Goal: Task Accomplishment & Management: Manage account settings

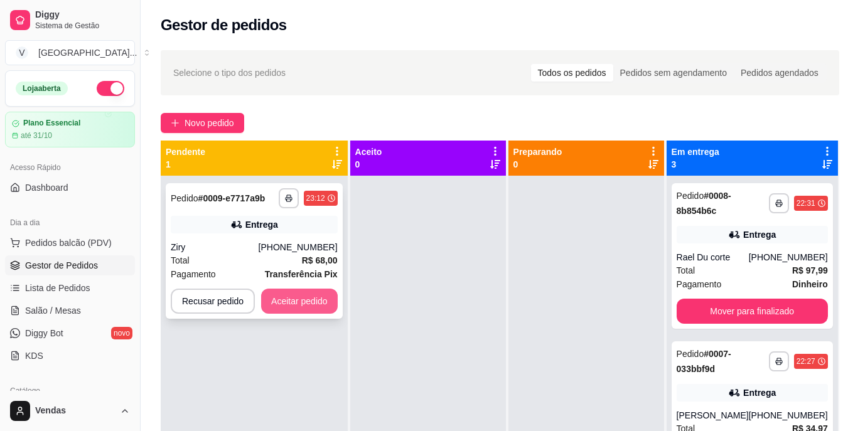
click at [296, 304] on button "Aceitar pedido" at bounding box center [299, 301] width 77 height 25
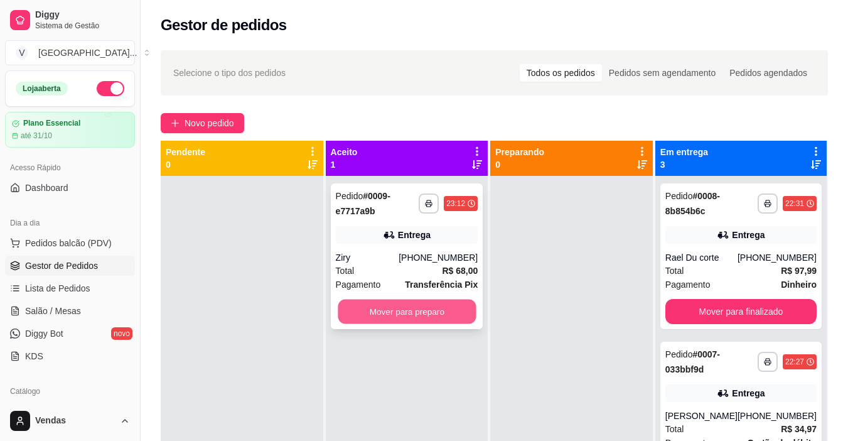
click at [412, 316] on button "Mover para preparo" at bounding box center [407, 311] width 138 height 24
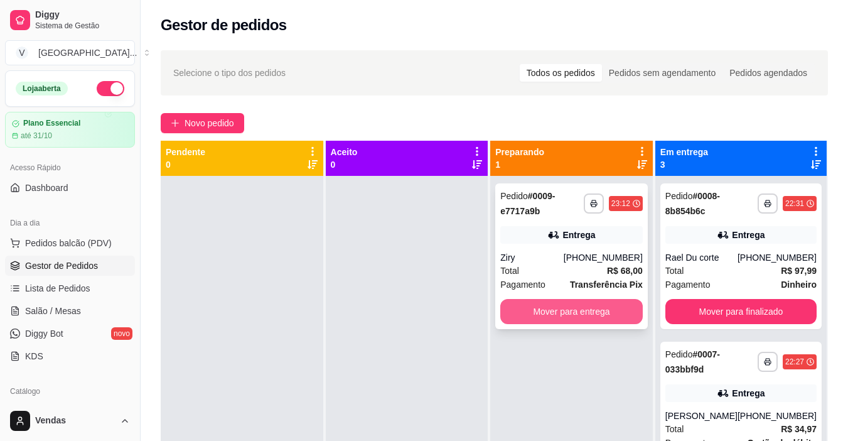
click at [582, 319] on button "Mover para entrega" at bounding box center [571, 311] width 142 height 25
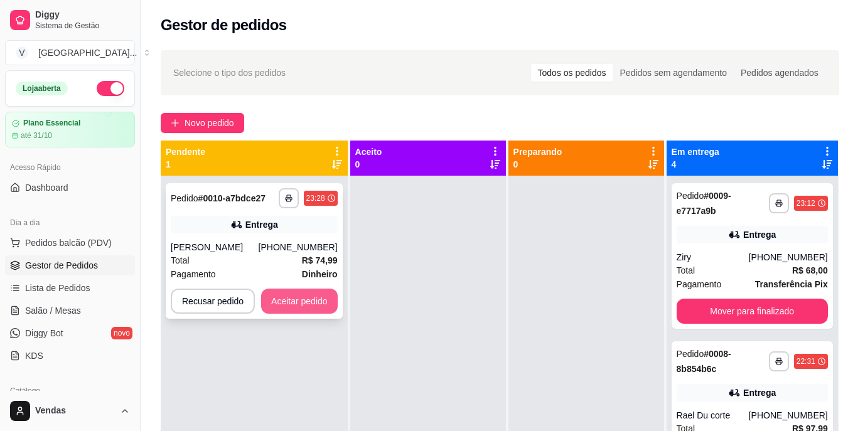
click at [306, 295] on button "Aceitar pedido" at bounding box center [299, 301] width 77 height 25
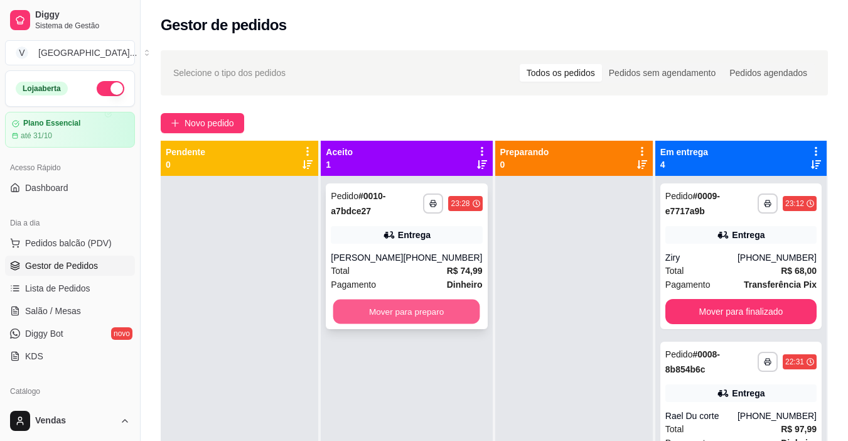
click at [363, 306] on button "Mover para preparo" at bounding box center [406, 311] width 147 height 24
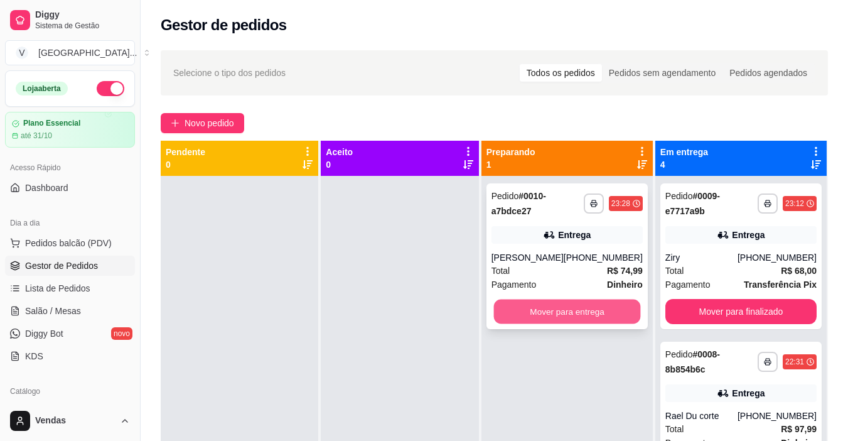
click at [584, 313] on button "Mover para entrega" at bounding box center [566, 311] width 147 height 24
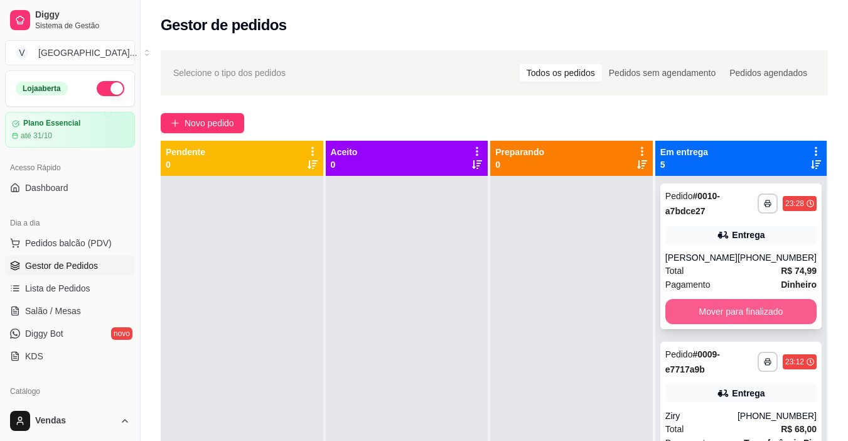
click at [747, 311] on button "Mover para finalizado" at bounding box center [740, 311] width 151 height 25
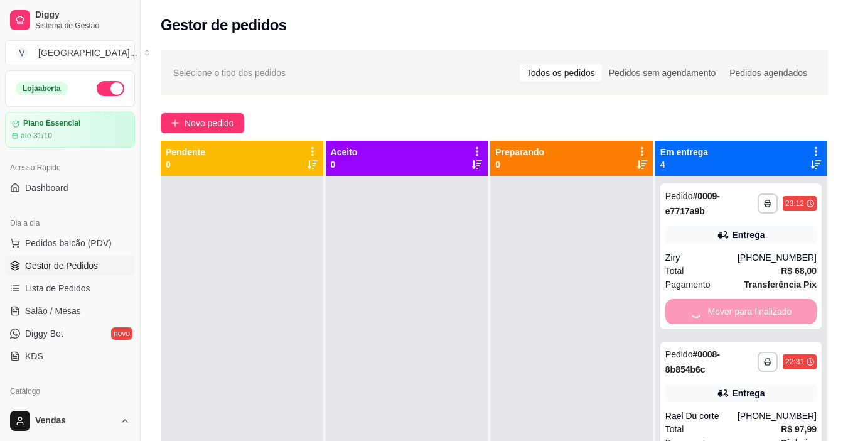
click at [747, 311] on div "Mover para finalizado" at bounding box center [740, 311] width 151 height 25
click at [747, 313] on div "Mover para finalizado" at bounding box center [740, 311] width 151 height 25
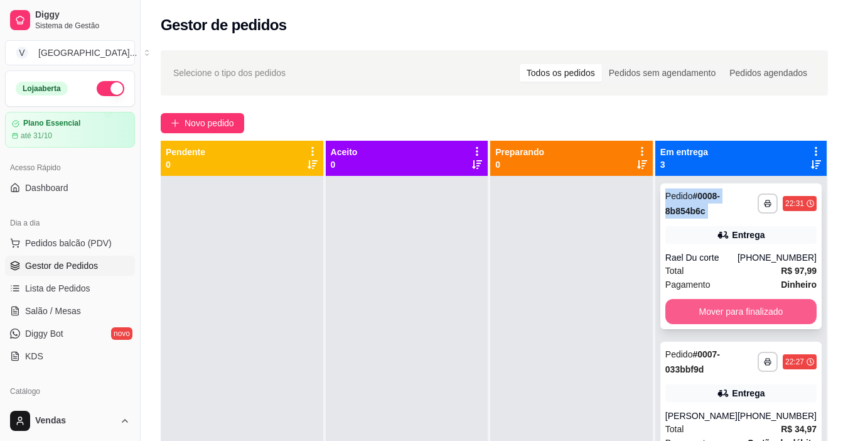
click at [746, 319] on button "Mover para finalizado" at bounding box center [740, 311] width 151 height 25
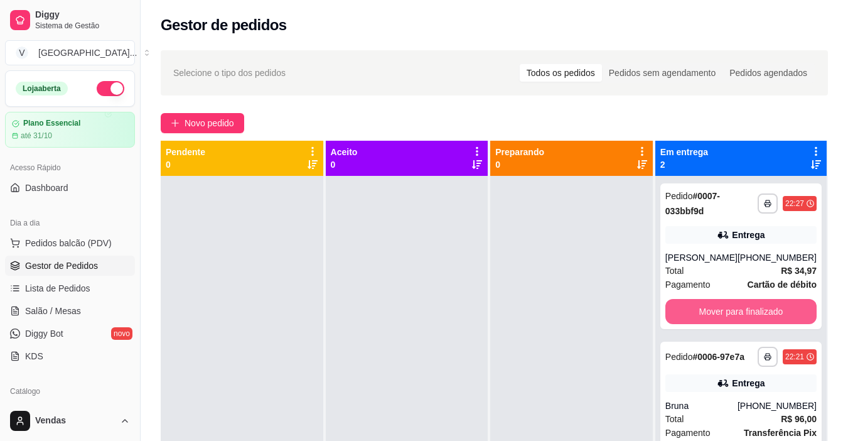
click at [746, 319] on button "Mover para finalizado" at bounding box center [740, 311] width 151 height 25
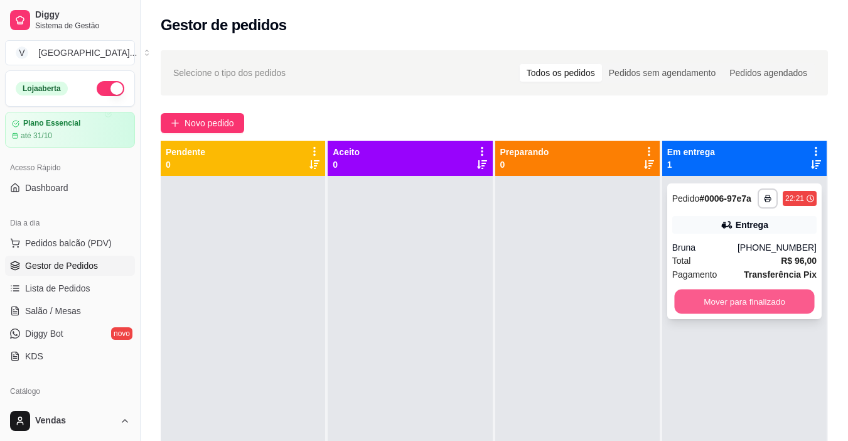
click at [749, 302] on button "Mover para finalizado" at bounding box center [744, 301] width 140 height 24
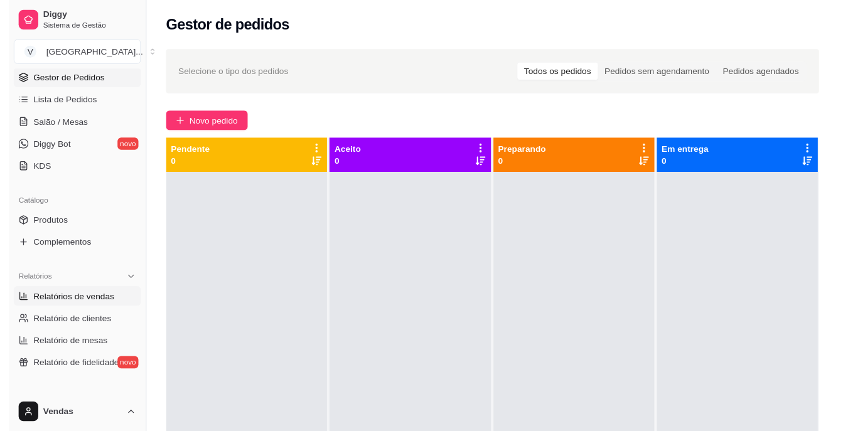
scroll to position [188, 0]
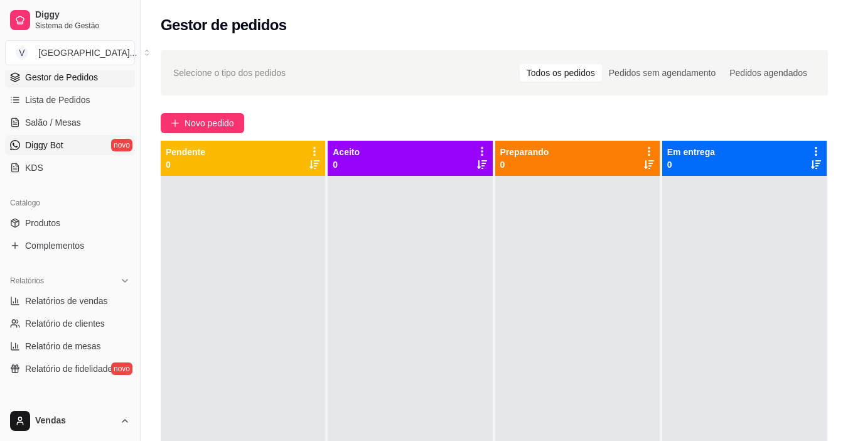
click at [55, 144] on span "Diggy Bot" at bounding box center [44, 145] width 38 height 13
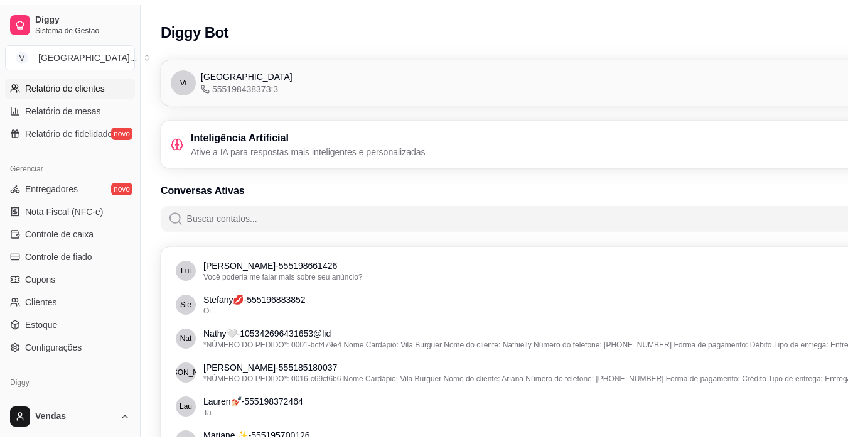
scroll to position [439, 0]
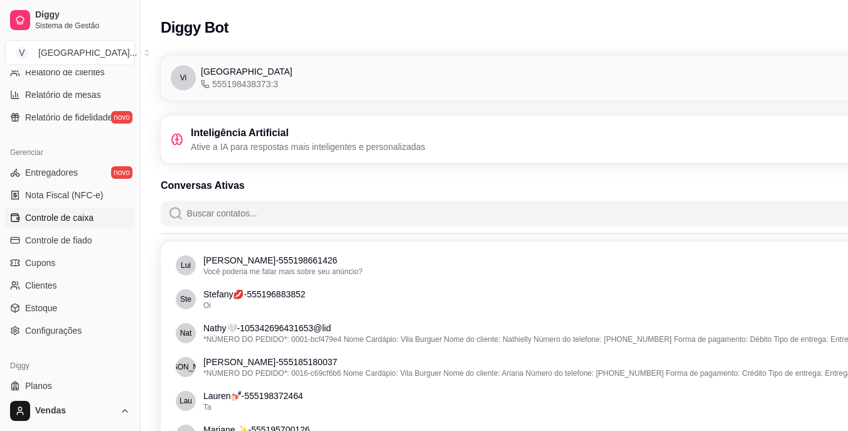
click at [63, 223] on span "Controle de caixa" at bounding box center [59, 217] width 68 height 13
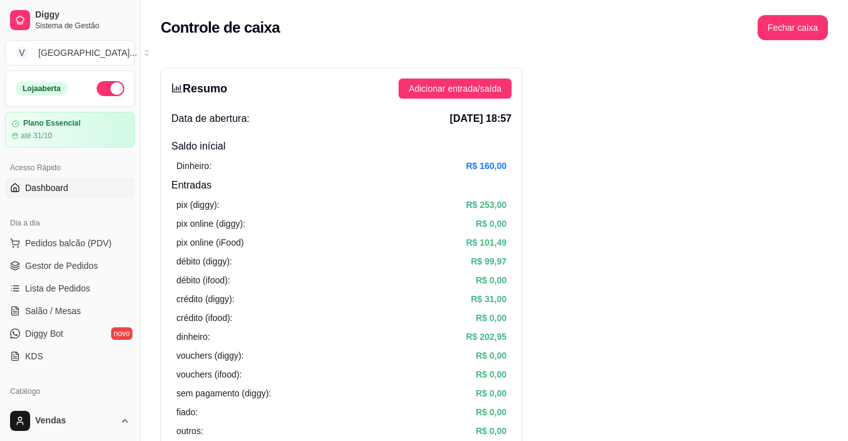
drag, startPoint x: 64, startPoint y: 270, endPoint x: 85, endPoint y: 190, distance: 82.5
click at [63, 270] on span "Gestor de Pedidos" at bounding box center [61, 265] width 73 height 13
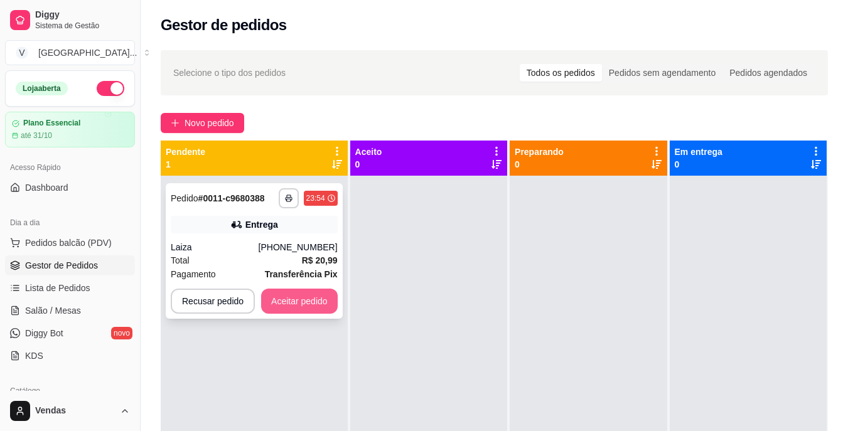
click at [301, 297] on button "Aceitar pedido" at bounding box center [299, 301] width 77 height 25
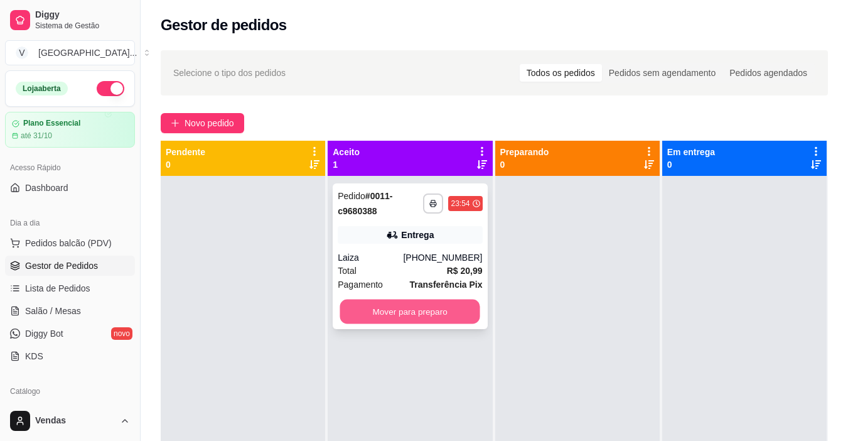
click at [423, 314] on button "Mover para preparo" at bounding box center [410, 311] width 140 height 24
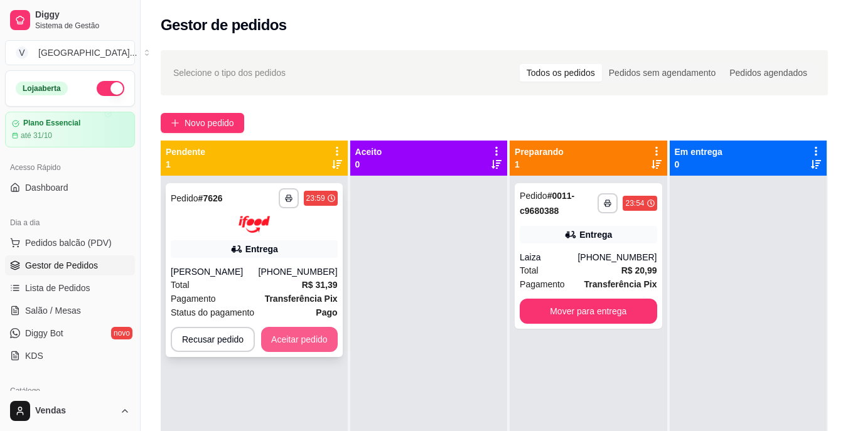
click at [316, 338] on button "Aceitar pedido" at bounding box center [299, 339] width 77 height 25
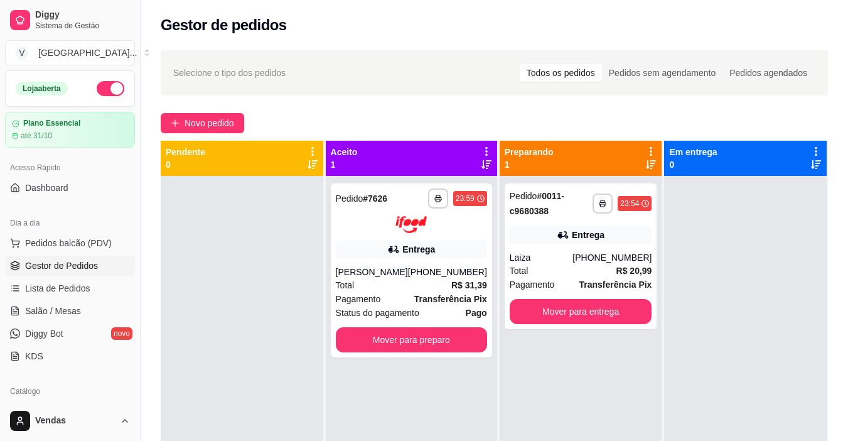
click at [108, 88] on button "button" at bounding box center [111, 88] width 28 height 15
click at [277, 324] on div at bounding box center [242, 396] width 163 height 441
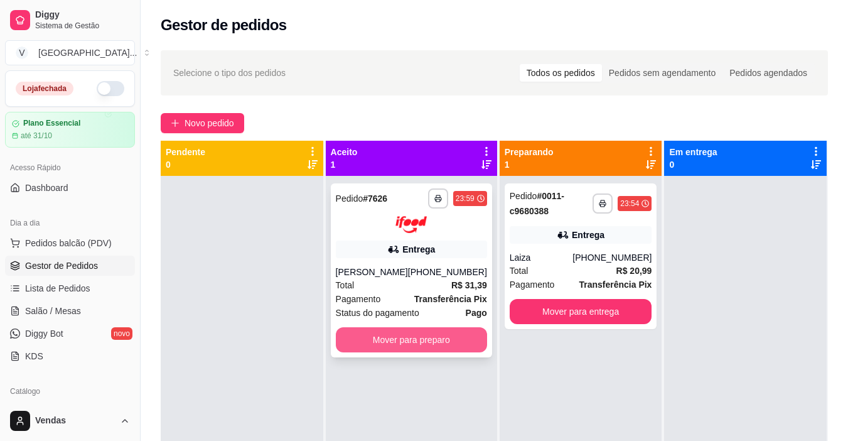
click at [409, 339] on button "Mover para preparo" at bounding box center [411, 339] width 151 height 25
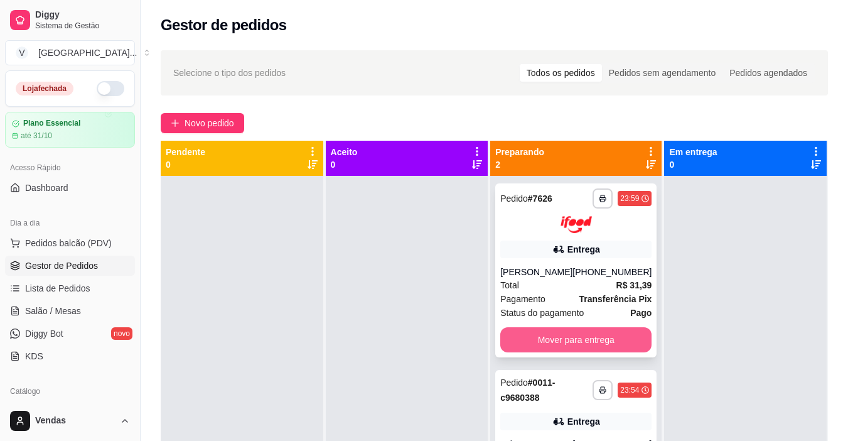
click at [560, 331] on button "Mover para entrega" at bounding box center [575, 339] width 151 height 25
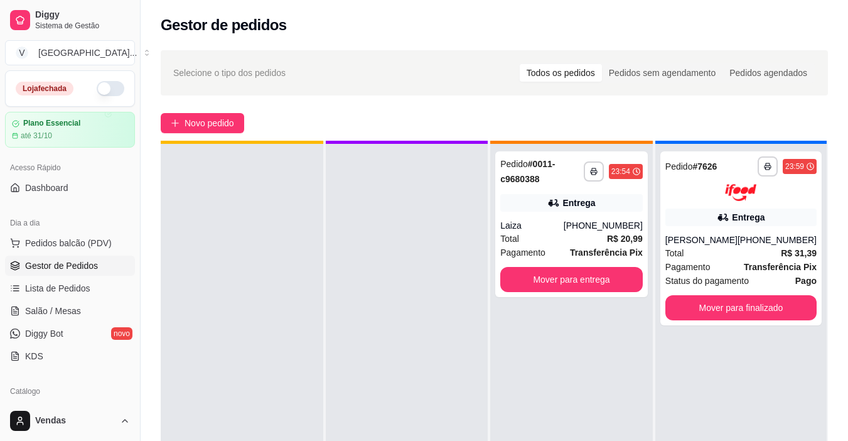
scroll to position [35, 0]
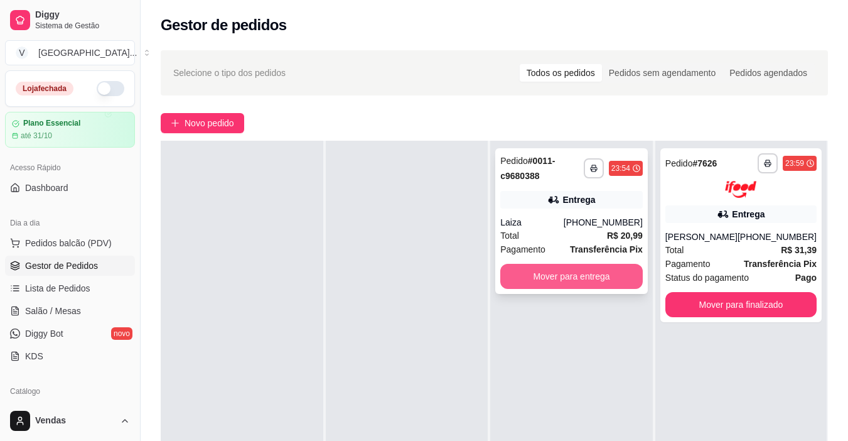
click at [575, 273] on button "Mover para entrega" at bounding box center [571, 276] width 142 height 25
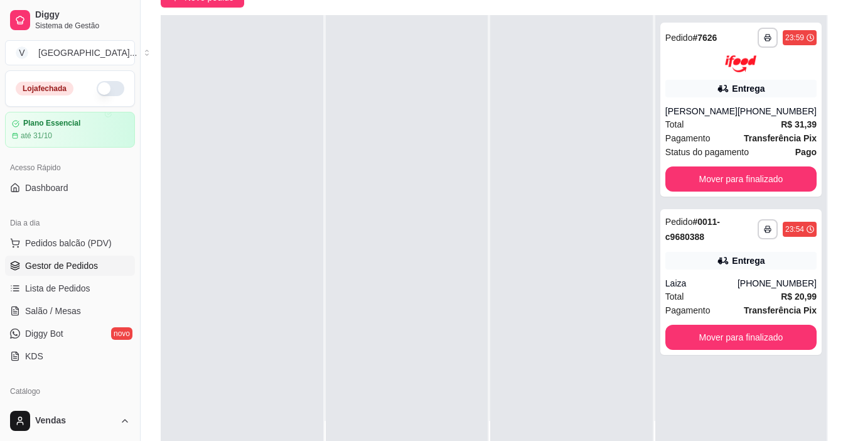
scroll to position [188, 0]
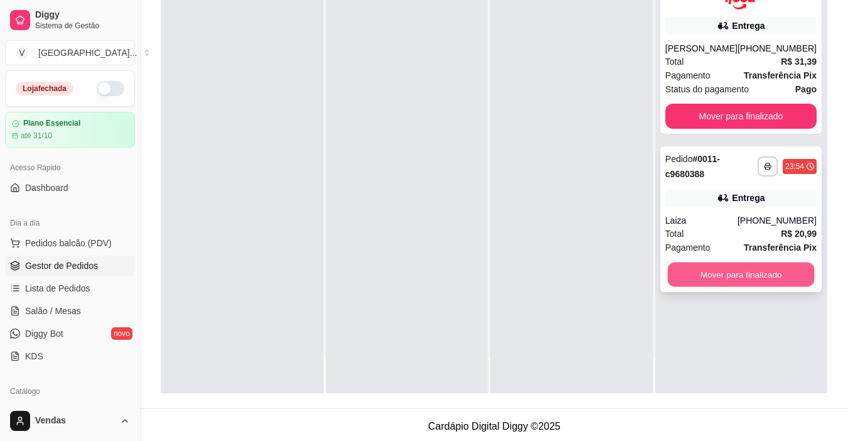
click at [723, 282] on button "Mover para finalizado" at bounding box center [740, 274] width 147 height 24
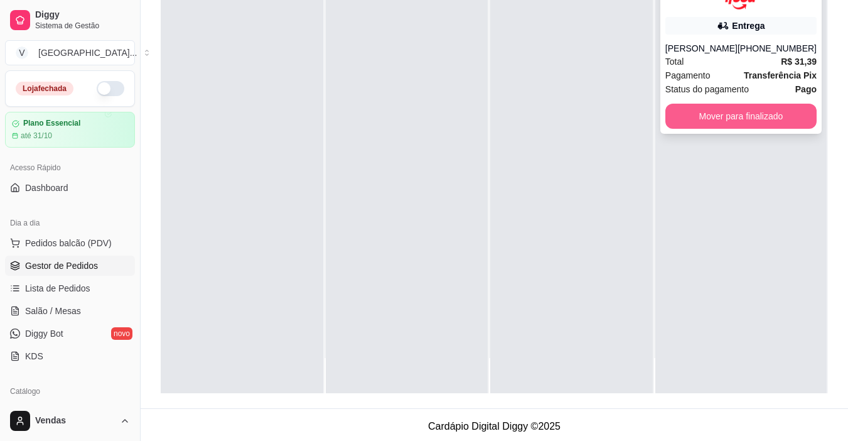
click at [684, 118] on button "Mover para finalizado" at bounding box center [740, 116] width 151 height 25
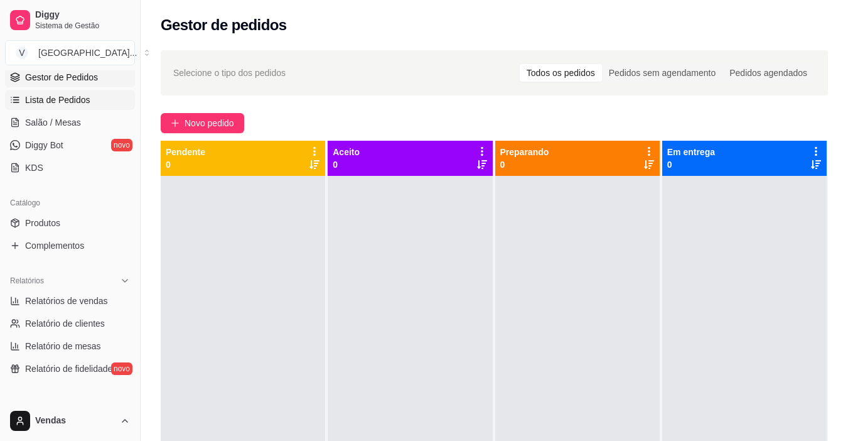
scroll to position [314, 0]
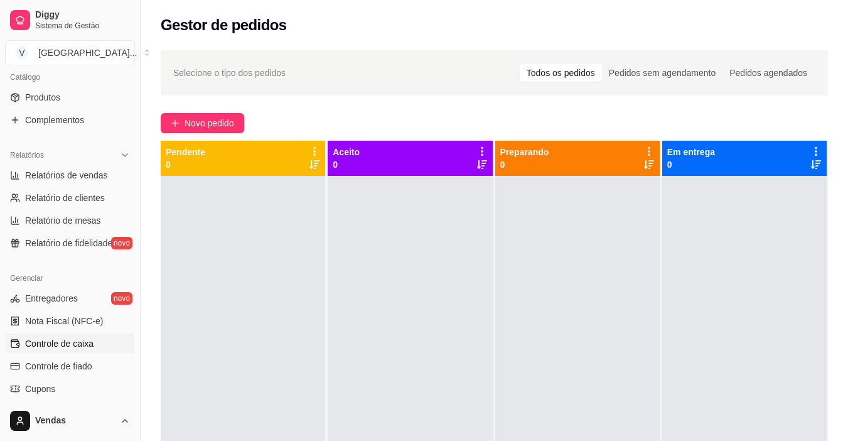
click at [80, 342] on span "Controle de caixa" at bounding box center [59, 343] width 68 height 13
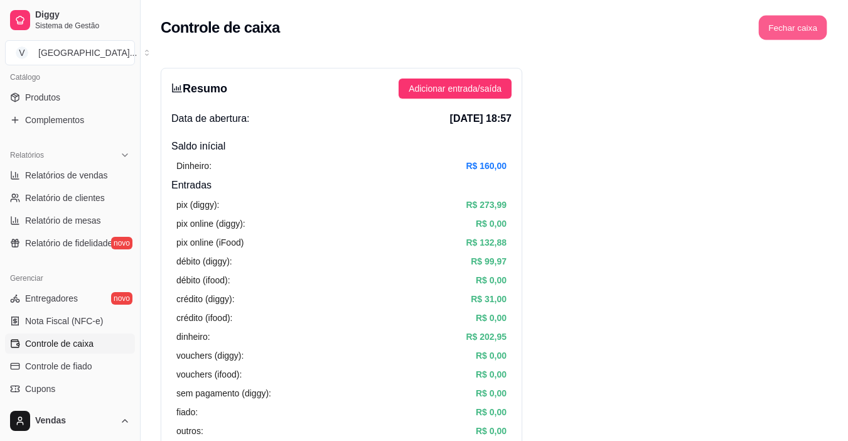
click at [789, 26] on button "Fechar caixa" at bounding box center [793, 28] width 68 height 24
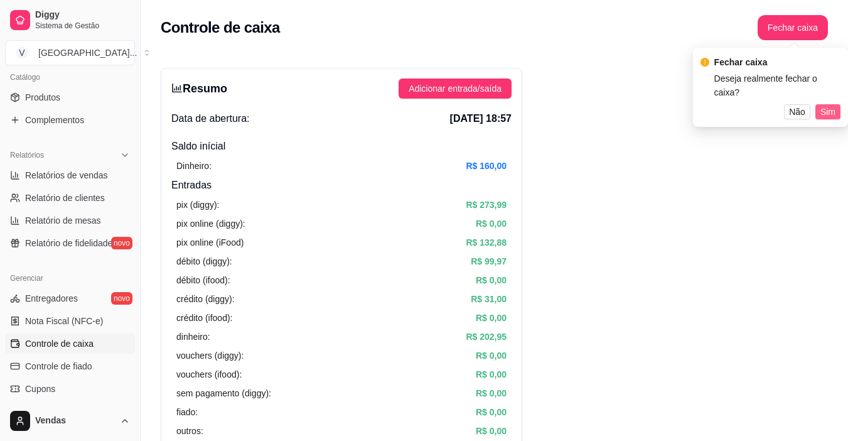
click at [827, 105] on span "Sim" at bounding box center [827, 112] width 15 height 14
